Goal: Navigation & Orientation: Find specific page/section

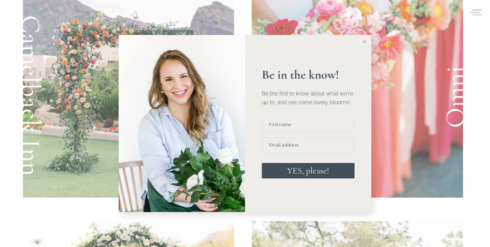
scroll to position [495, 0]
click at [362, 41] on button at bounding box center [364, 41] width 13 height 13
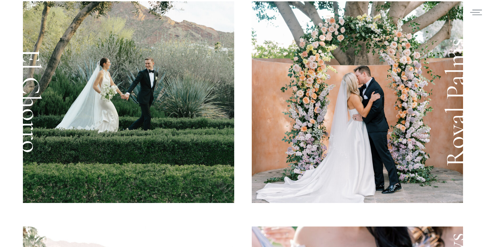
scroll to position [0, 0]
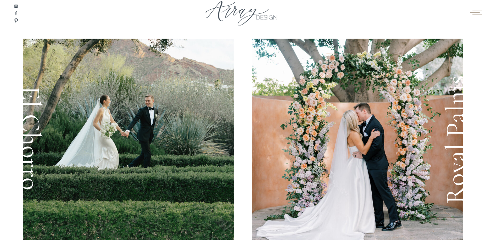
click at [474, 9] on icon at bounding box center [475, 12] width 13 height 10
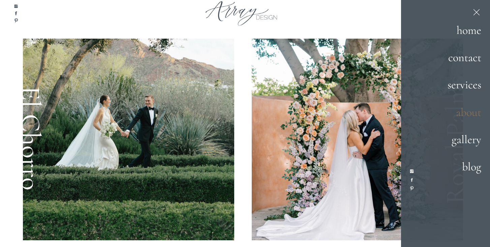
click at [461, 112] on h2 "about" at bounding box center [454, 113] width 53 height 18
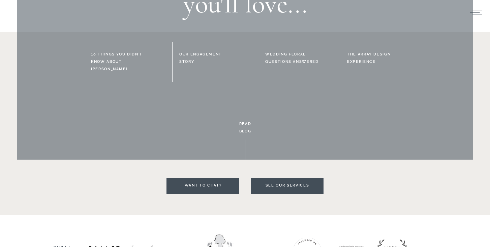
scroll to position [1535, 0]
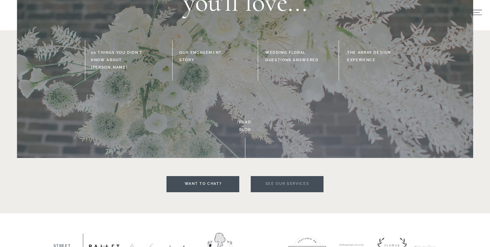
click at [291, 186] on h3 "see our services" at bounding box center [287, 184] width 54 height 8
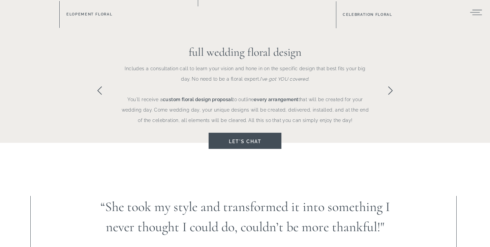
scroll to position [517, 0]
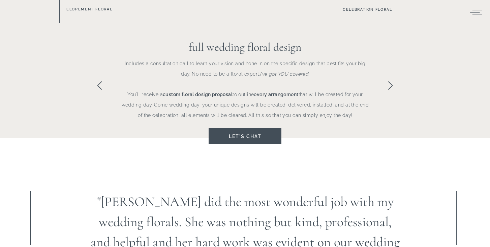
click at [388, 85] on icon at bounding box center [390, 86] width 10 height 10
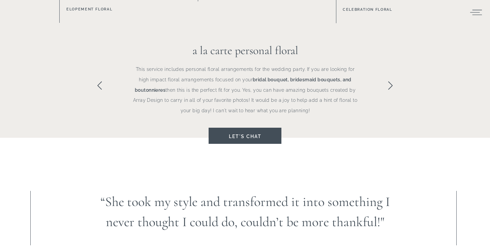
click at [388, 85] on icon at bounding box center [390, 86] width 10 height 10
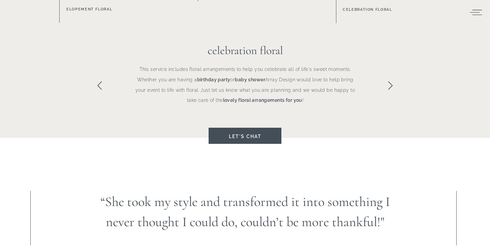
click at [383, 81] on div at bounding box center [245, 85] width 490 height 105
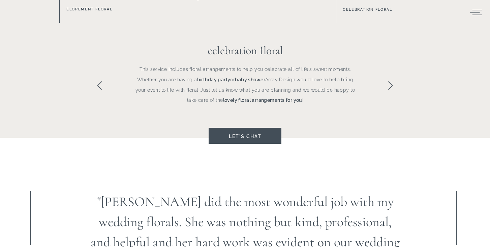
click at [383, 81] on div at bounding box center [245, 85] width 490 height 105
click at [391, 86] on icon at bounding box center [390, 86] width 10 height 10
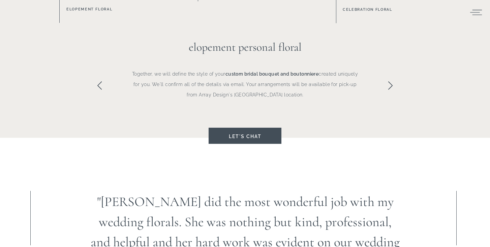
click at [391, 86] on icon at bounding box center [390, 86] width 10 height 10
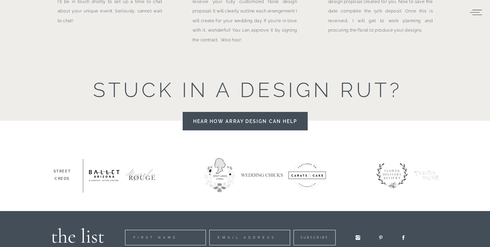
scroll to position [902, 0]
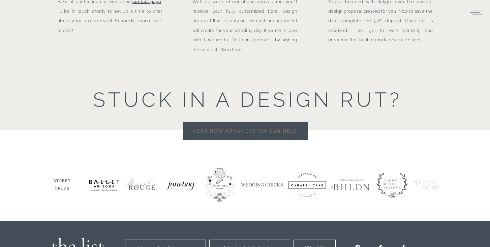
click at [273, 131] on h3 "Hear How Array Design Can Help" at bounding box center [245, 131] width 108 height 9
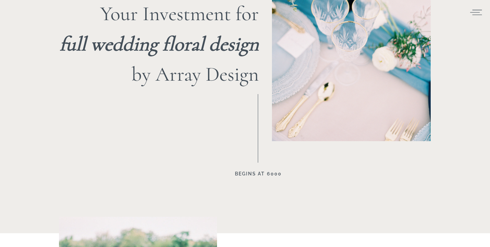
scroll to position [2847, 0]
